Goal: Information Seeking & Learning: Learn about a topic

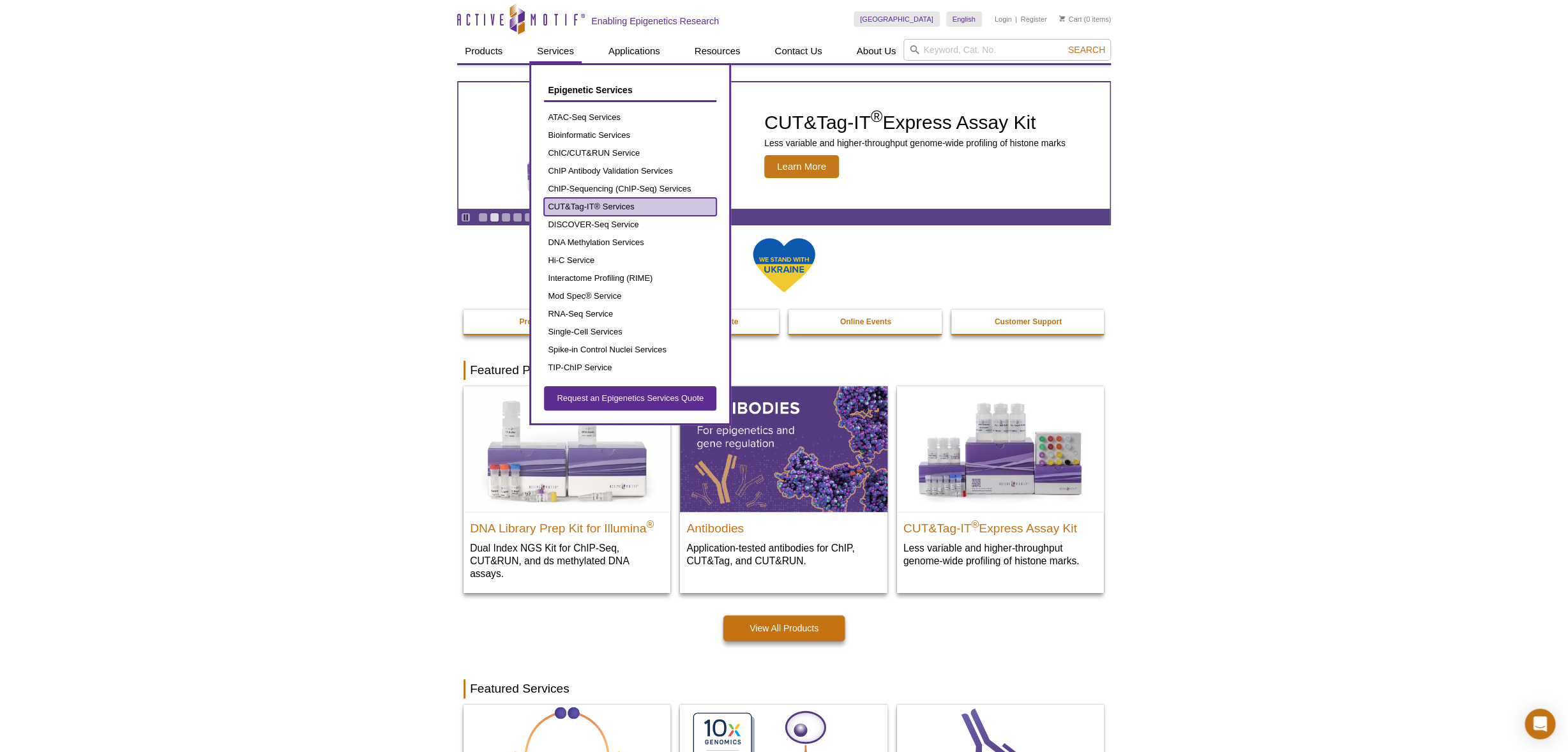
click at [586, 203] on link "CUT&Tag-IT® Services" at bounding box center [630, 207] width 172 height 18
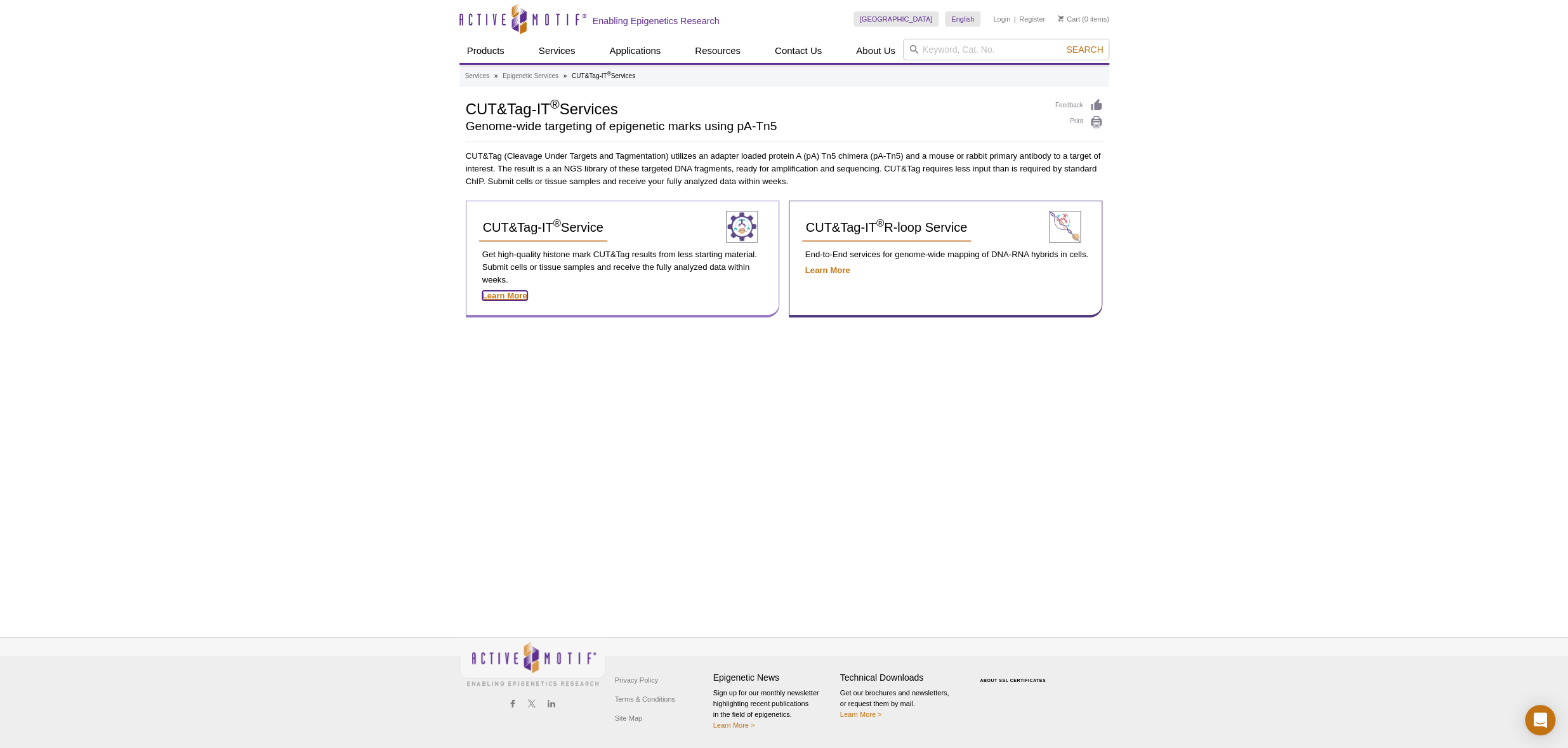
click at [505, 296] on strong "Learn More" at bounding box center [505, 296] width 45 height 9
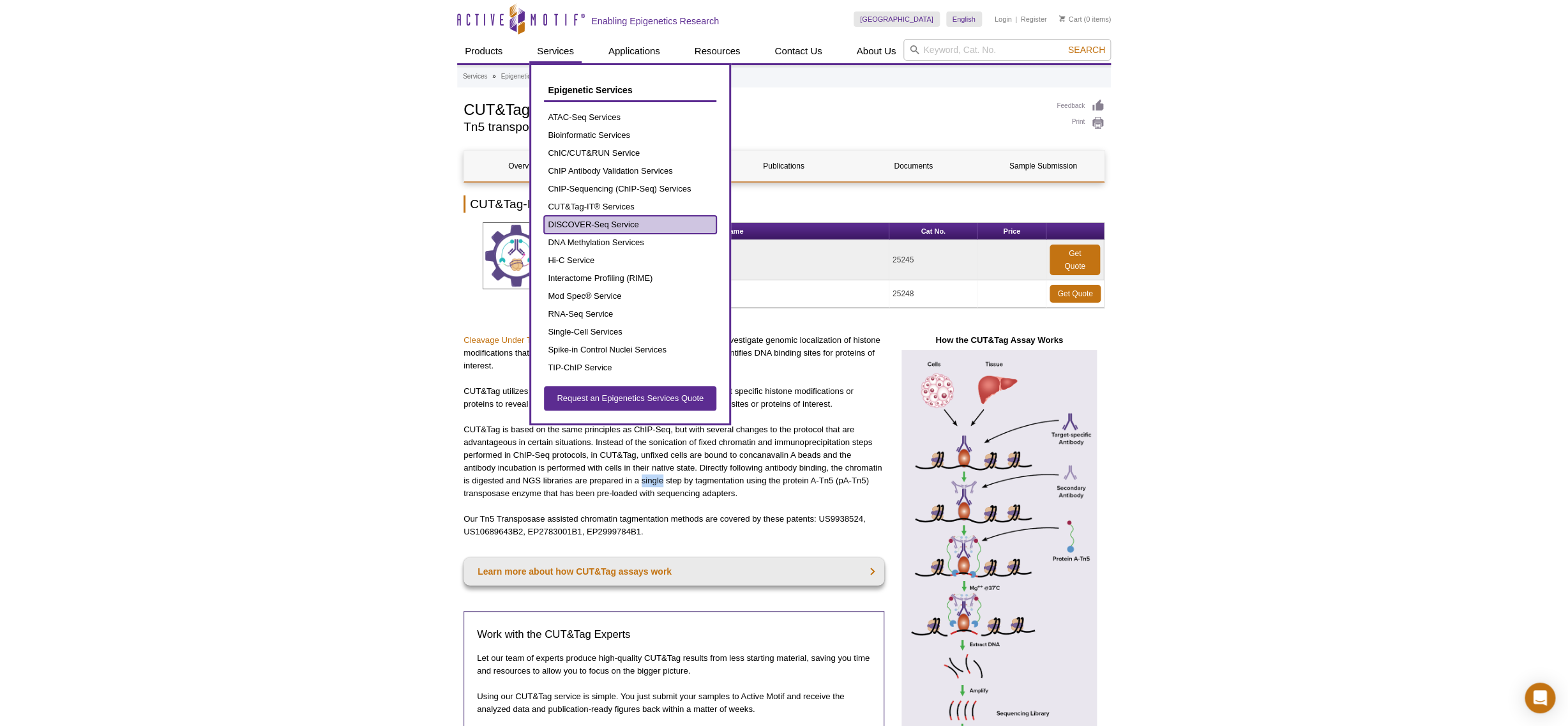
click at [615, 227] on link "DISCOVER-Seq Service" at bounding box center [630, 225] width 172 height 18
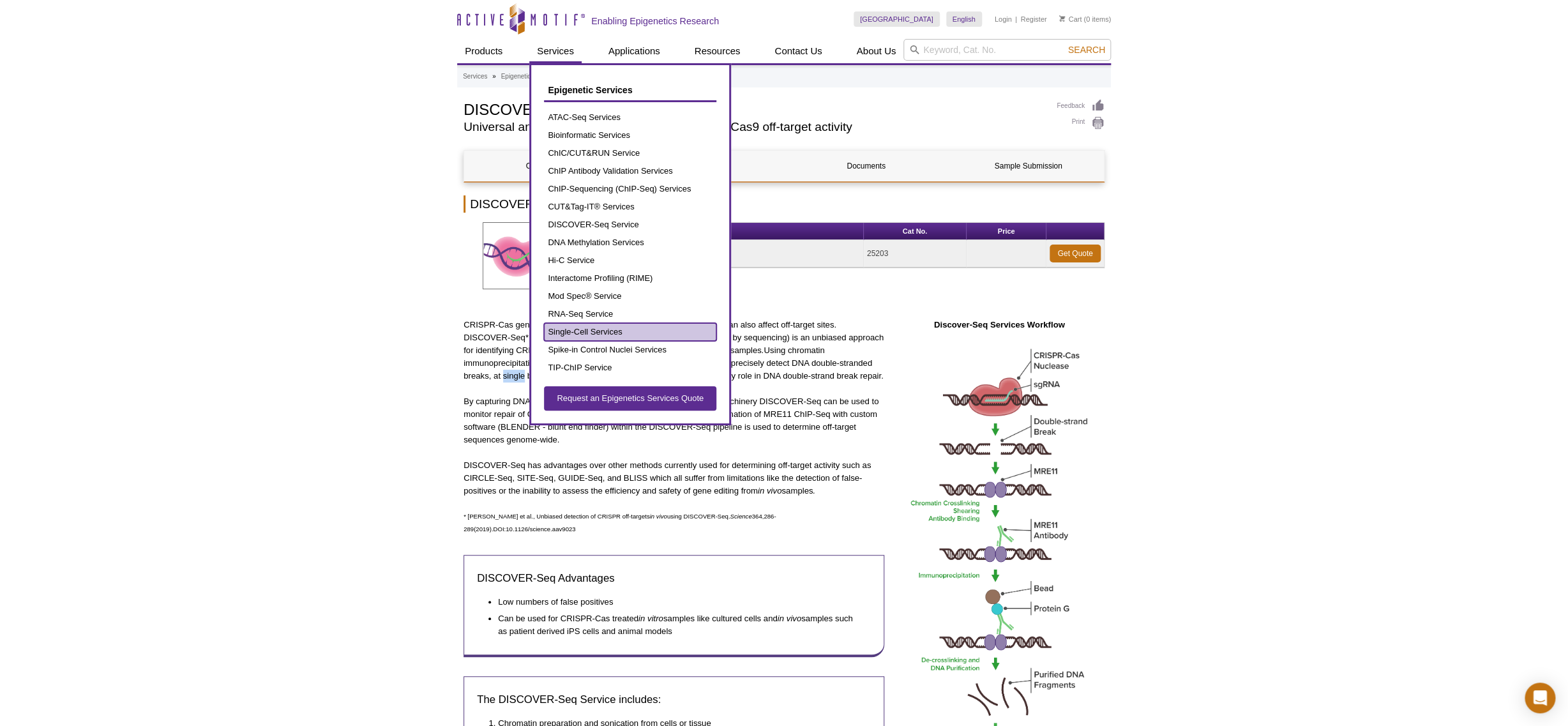
click at [592, 331] on link "Single-Cell Services" at bounding box center [630, 331] width 172 height 18
